Goal: Information Seeking & Learning: Learn about a topic

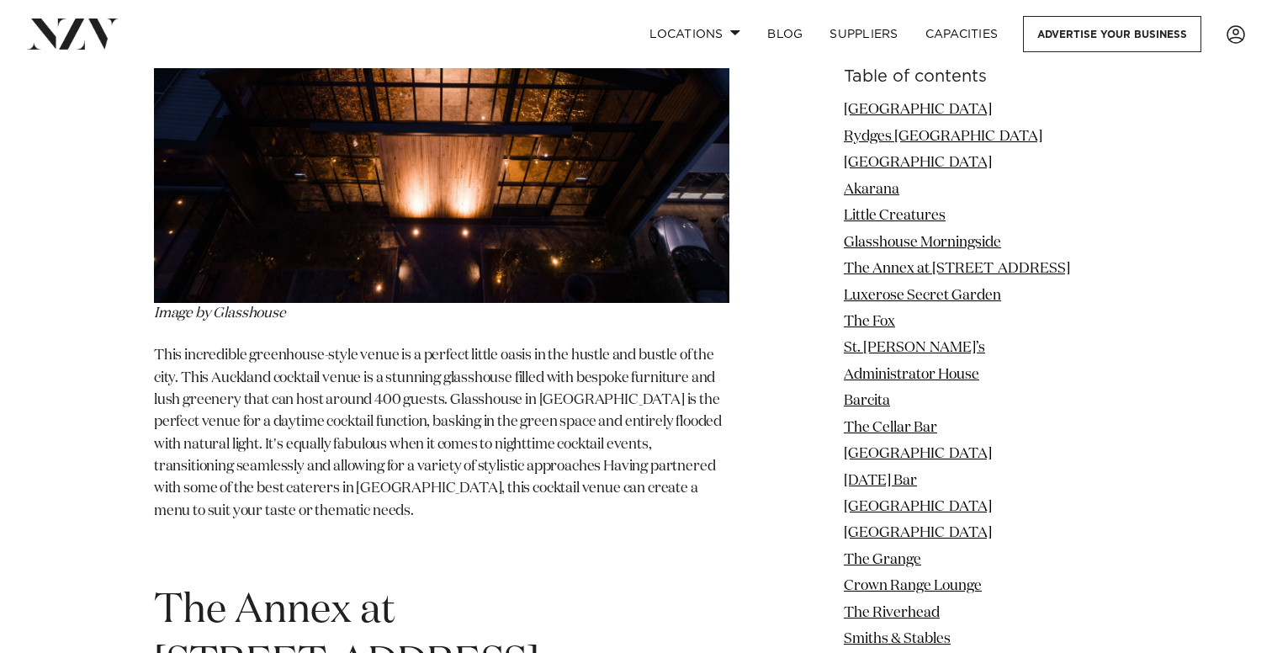
scroll to position [5595, 0]
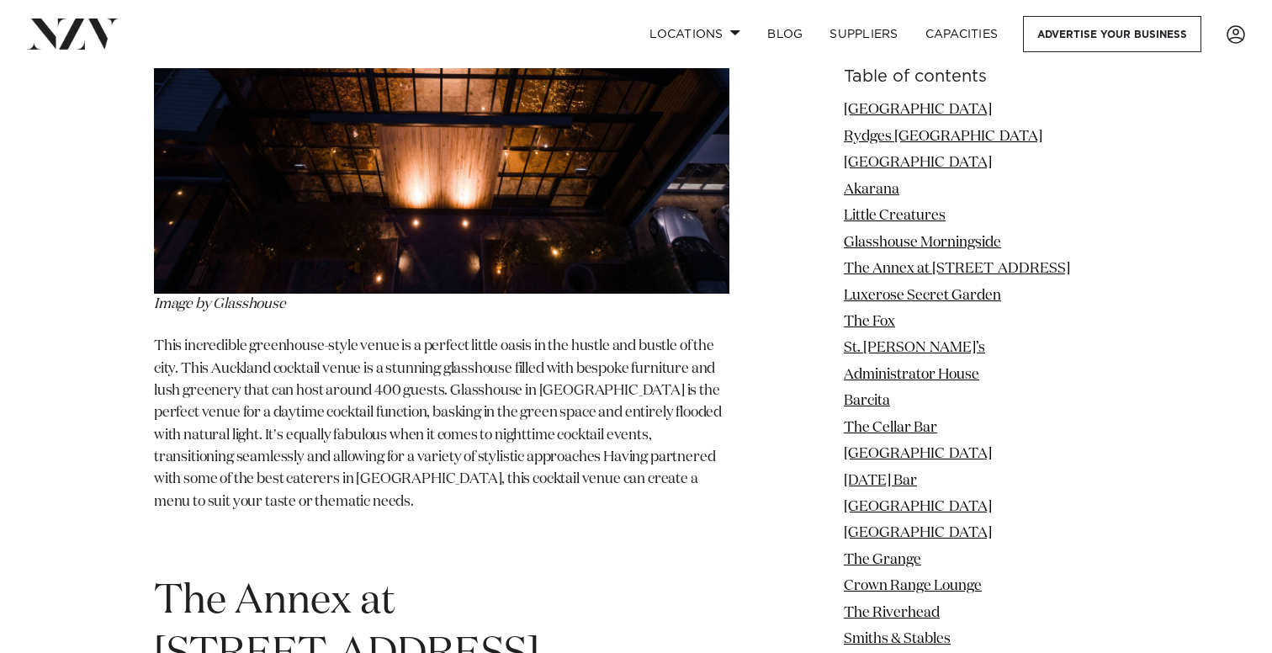
click at [459, 123] on img at bounding box center [442, 102] width 576 height 384
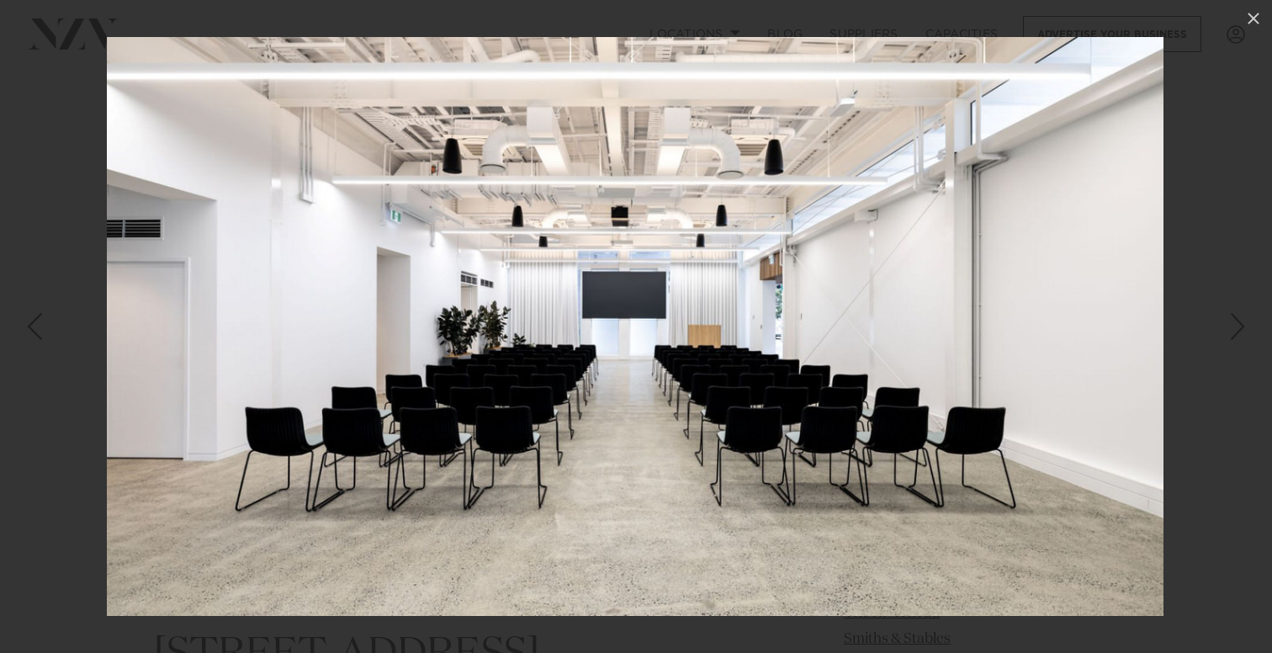
click at [1241, 328] on div "Next slide" at bounding box center [1238, 326] width 23 height 32
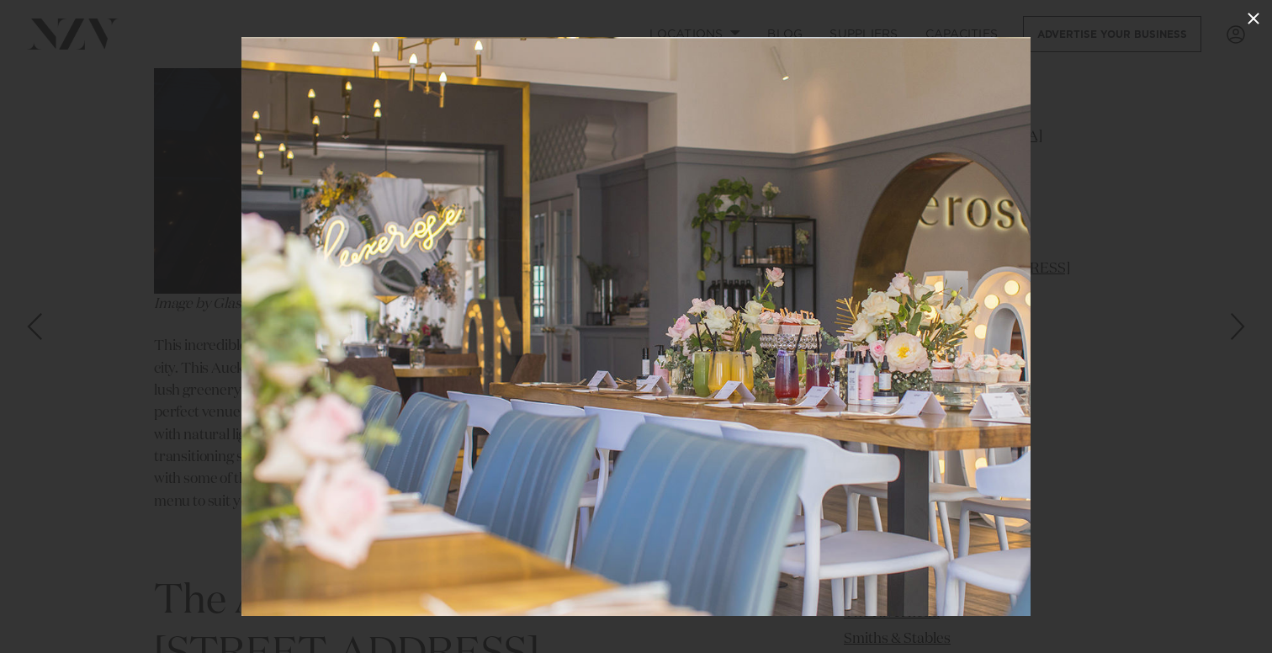
click at [1253, 17] on icon at bounding box center [1254, 18] width 20 height 20
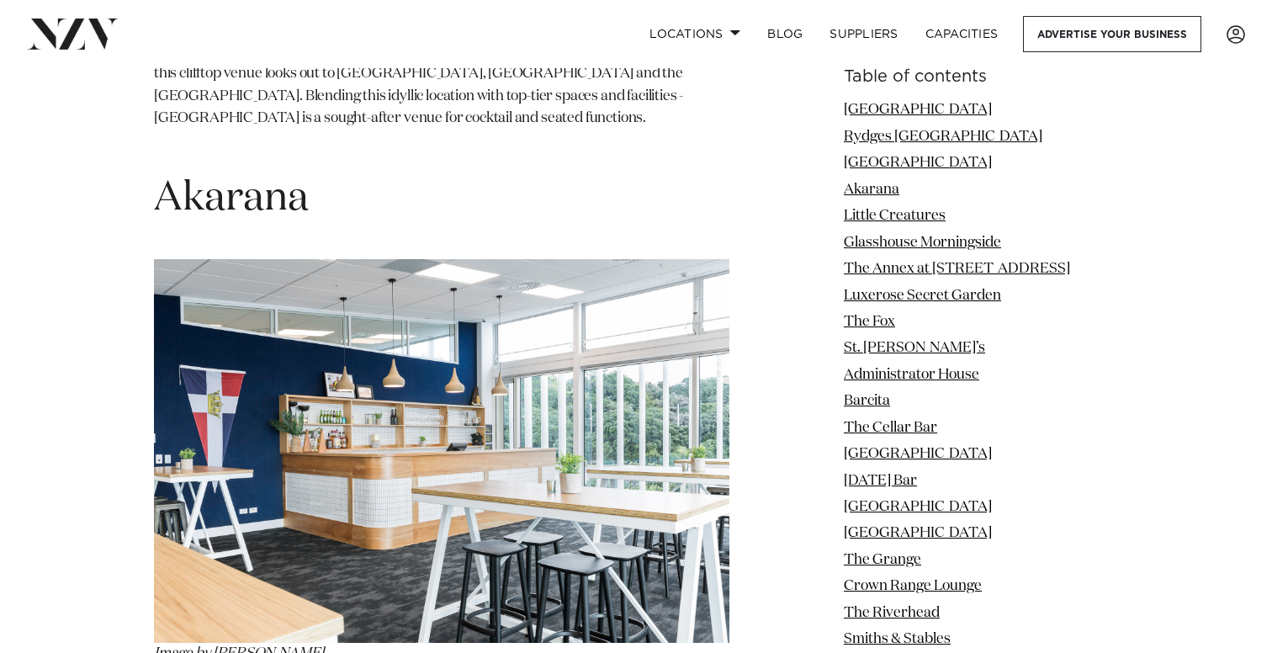
scroll to position [3754, 0]
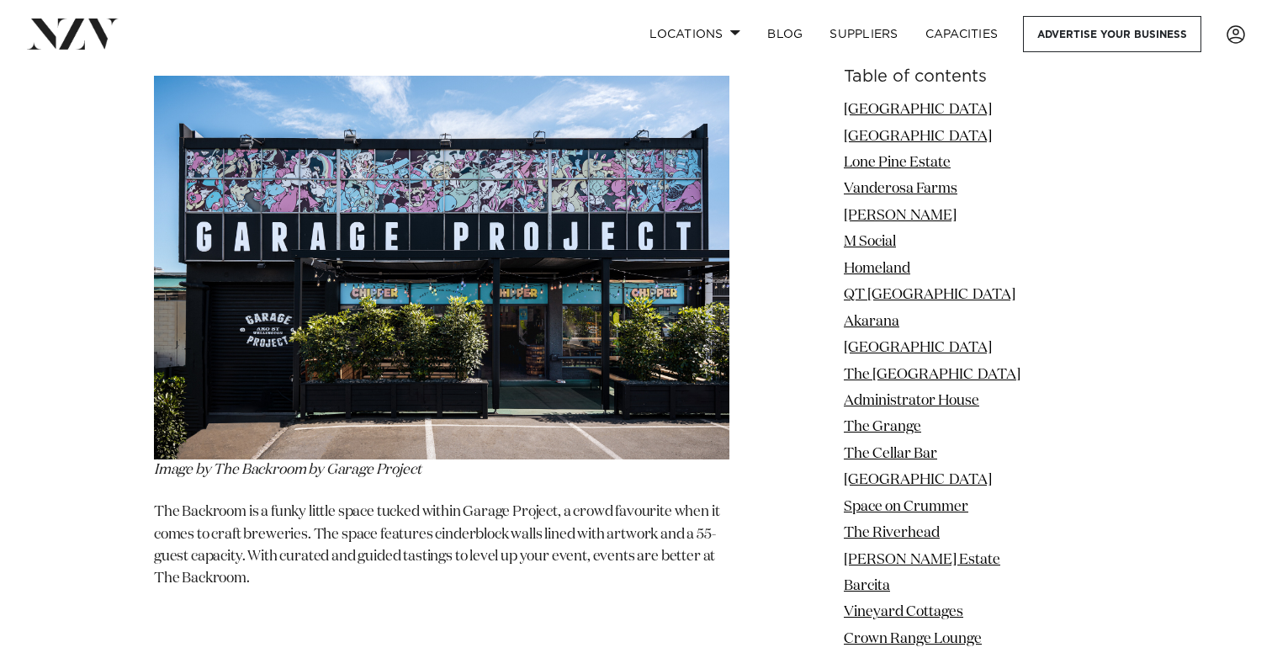
scroll to position [31635, 0]
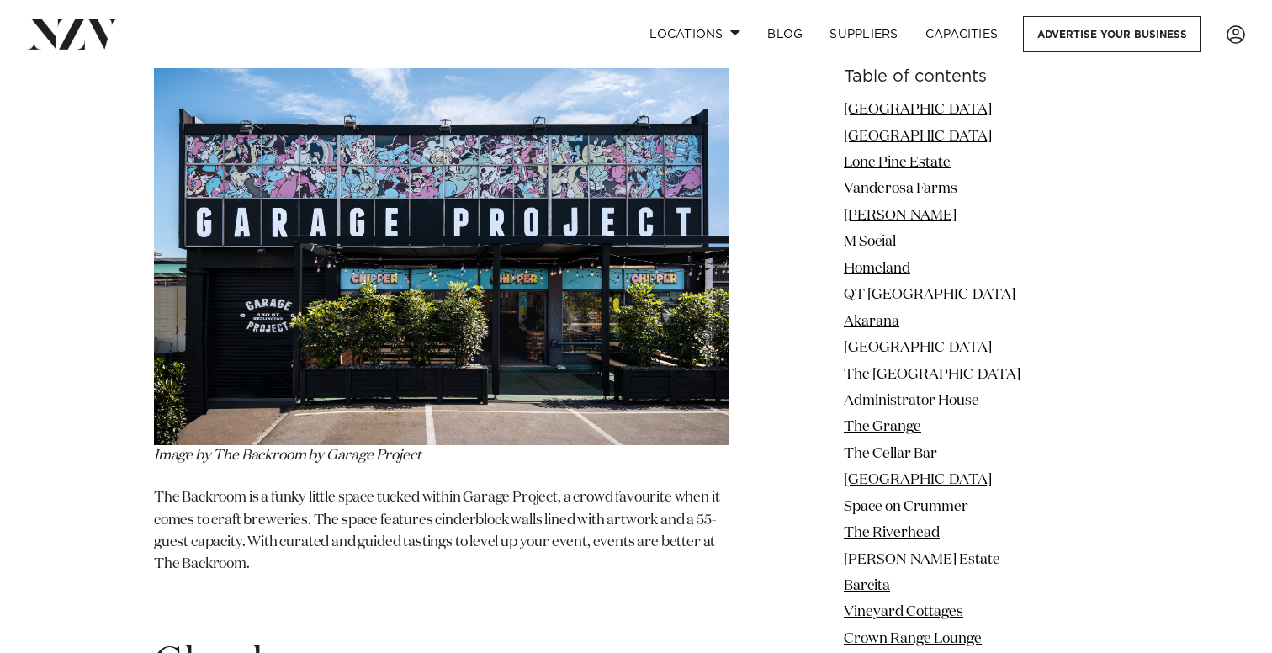
scroll to position [31691, 0]
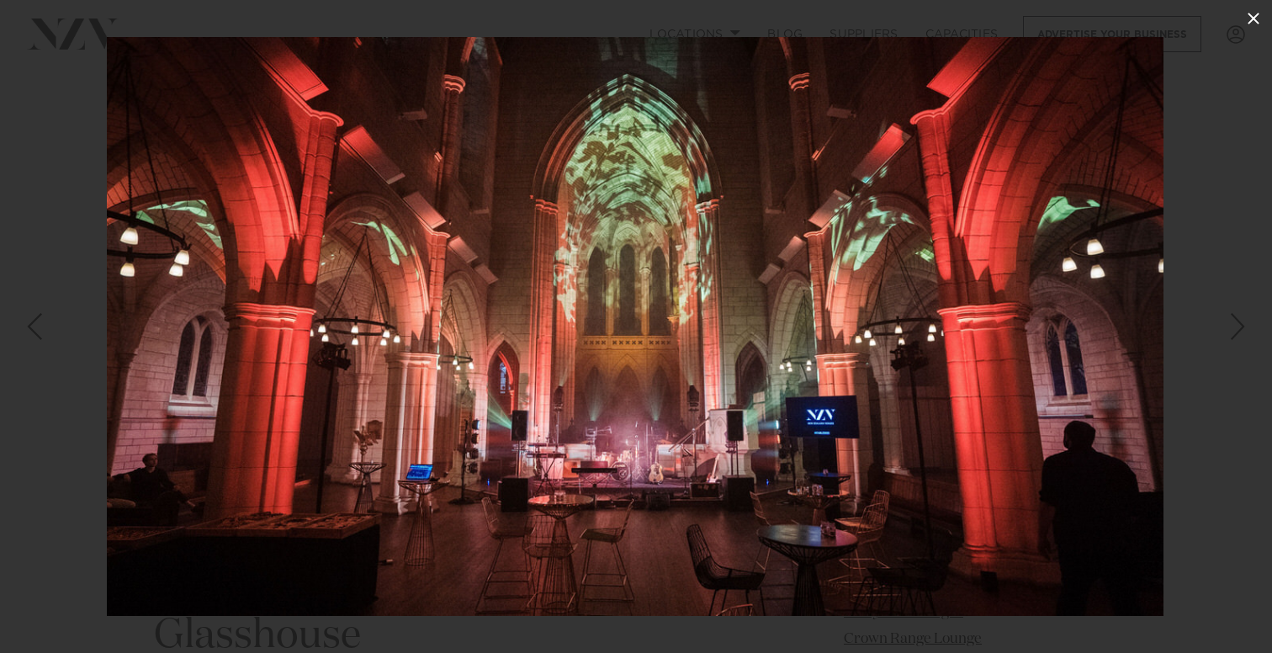
click at [1258, 22] on icon at bounding box center [1254, 19] width 12 height 12
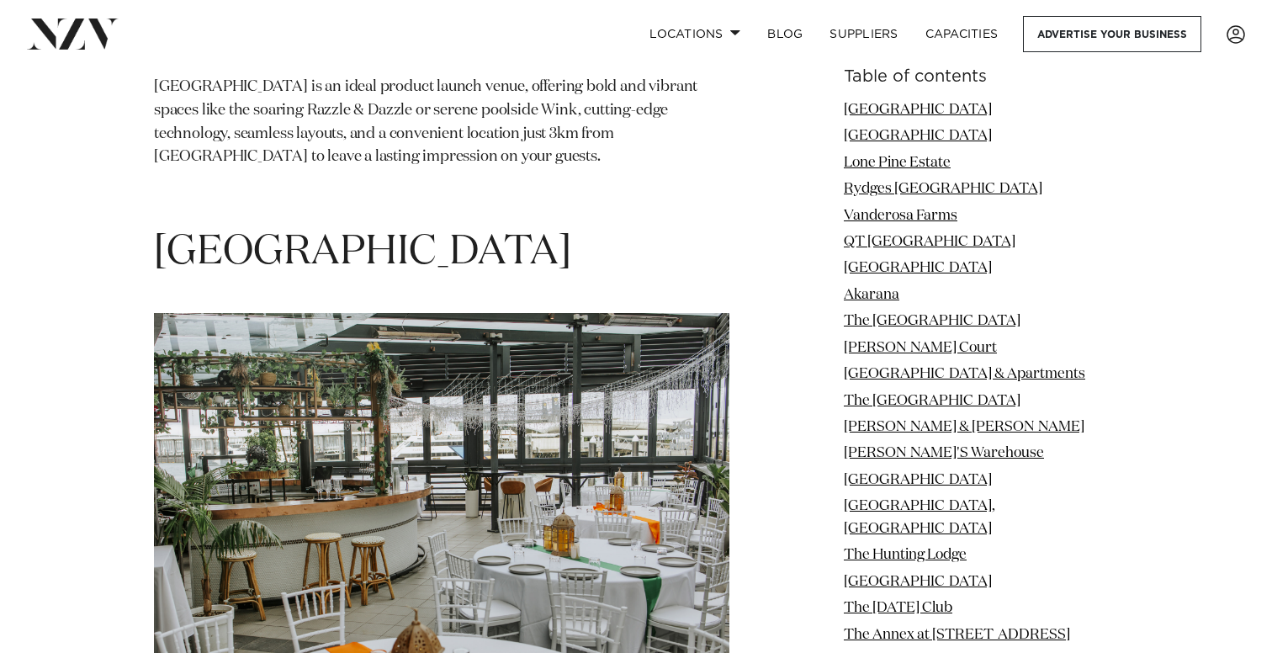
scroll to position [3380, 0]
